Goal: Find specific page/section: Find specific page/section

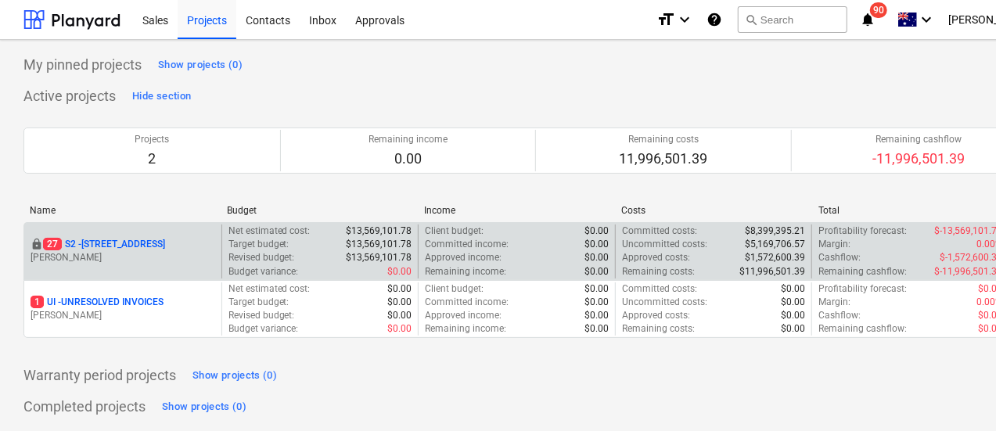
click at [153, 245] on p "[STREET_ADDRESS]" at bounding box center [104, 244] width 122 height 13
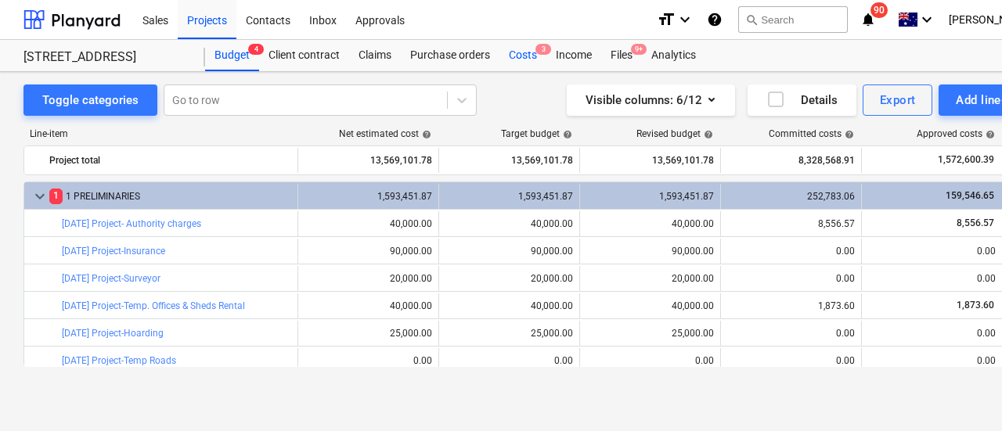
click at [518, 52] on div "Costs 3" at bounding box center [522, 55] width 47 height 31
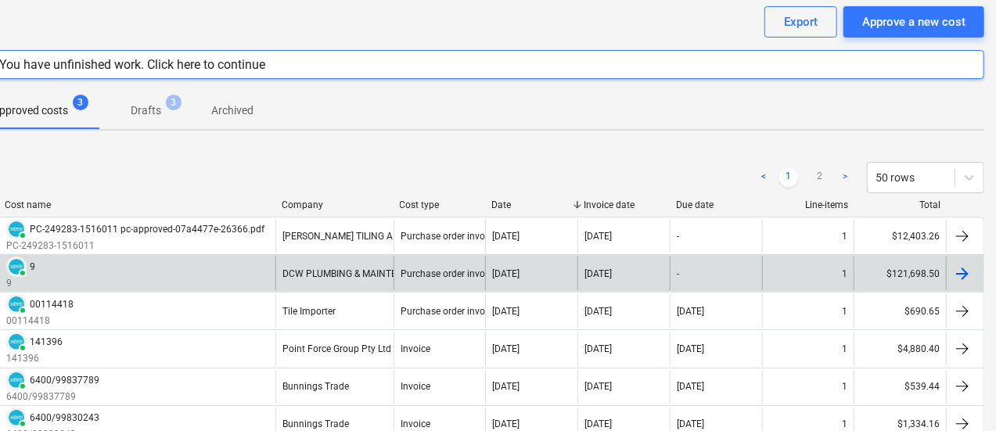
scroll to position [78, 0]
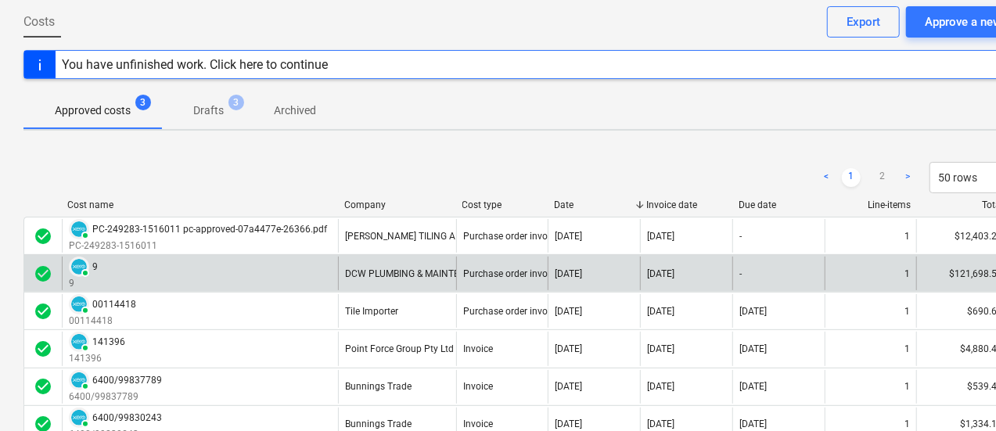
click at [199, 272] on div "PAID 9 9" at bounding box center [200, 274] width 276 height 34
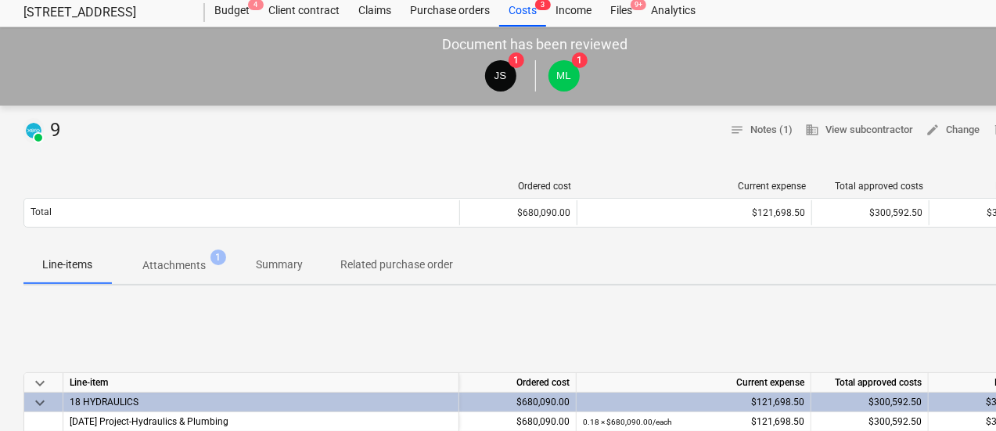
scroll to position [45, 0]
